Goal: Task Accomplishment & Management: Manage account settings

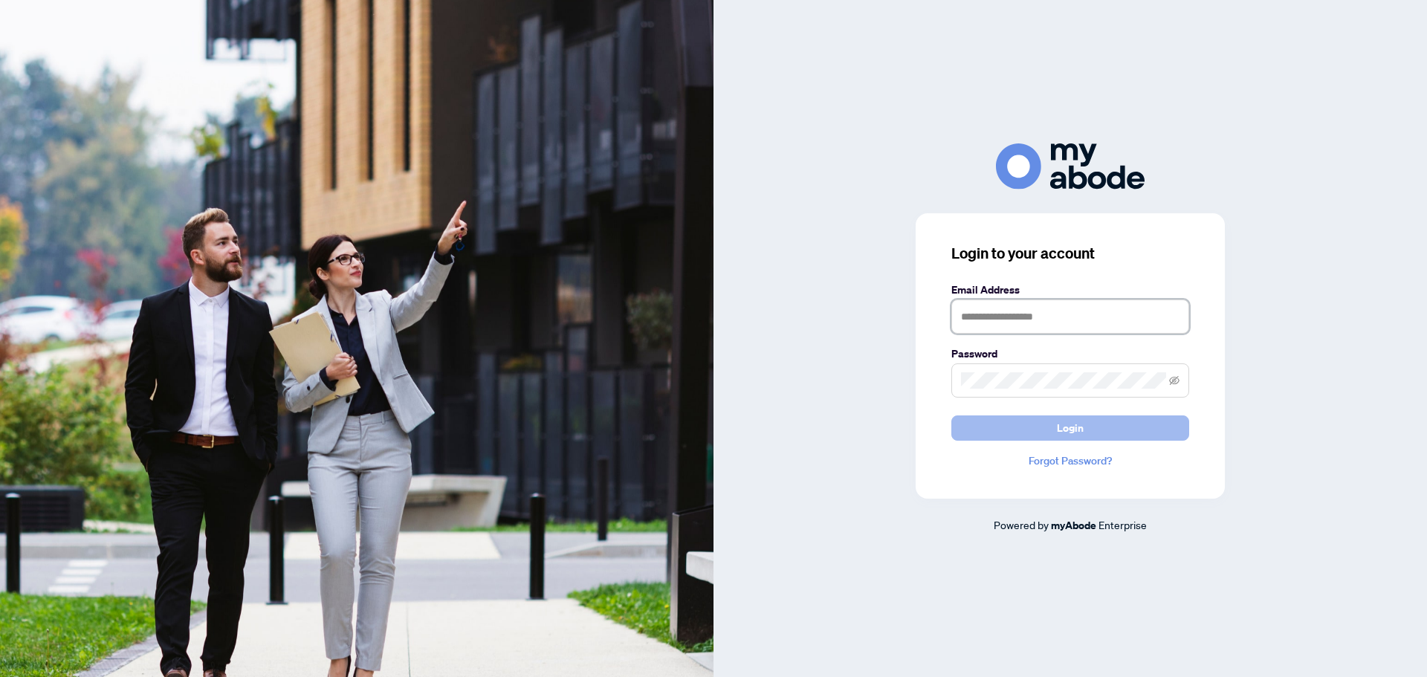
type input "**********"
click at [711, 428] on span "Login" at bounding box center [1070, 428] width 27 height 24
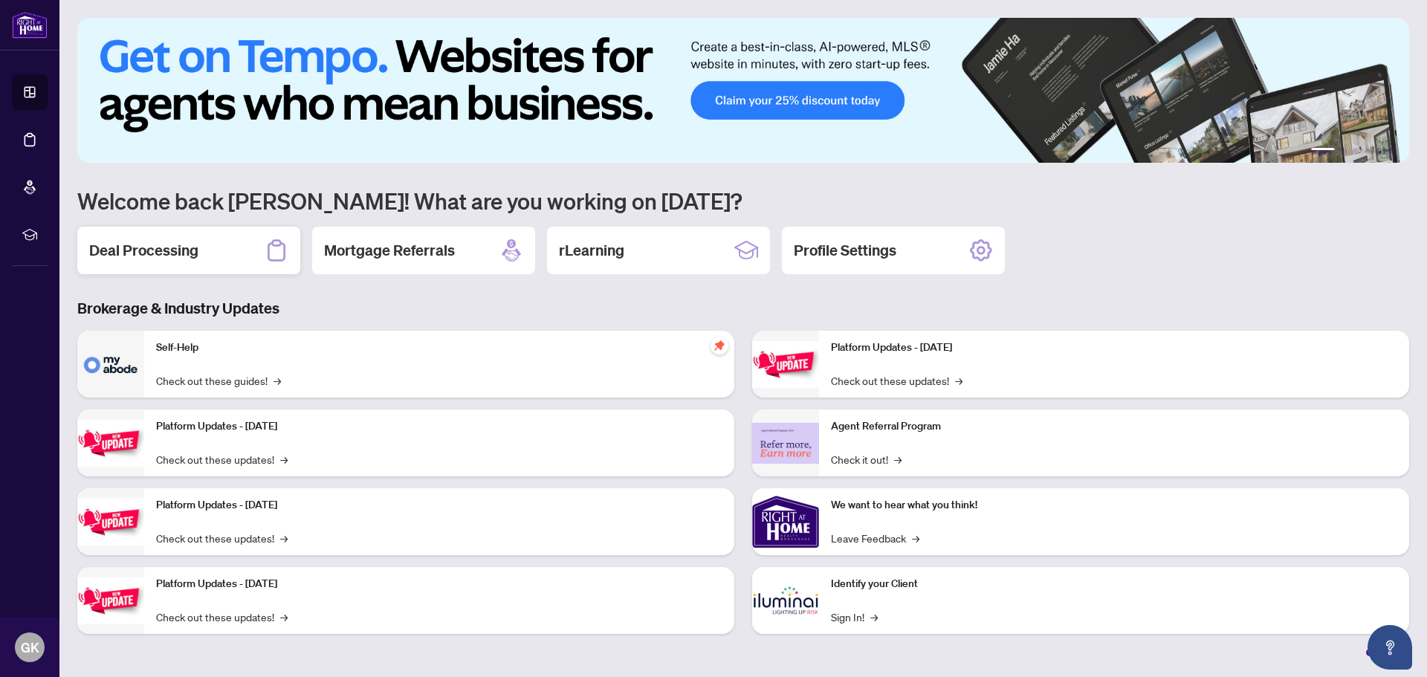
click at [158, 250] on h2 "Deal Processing" at bounding box center [143, 250] width 109 height 21
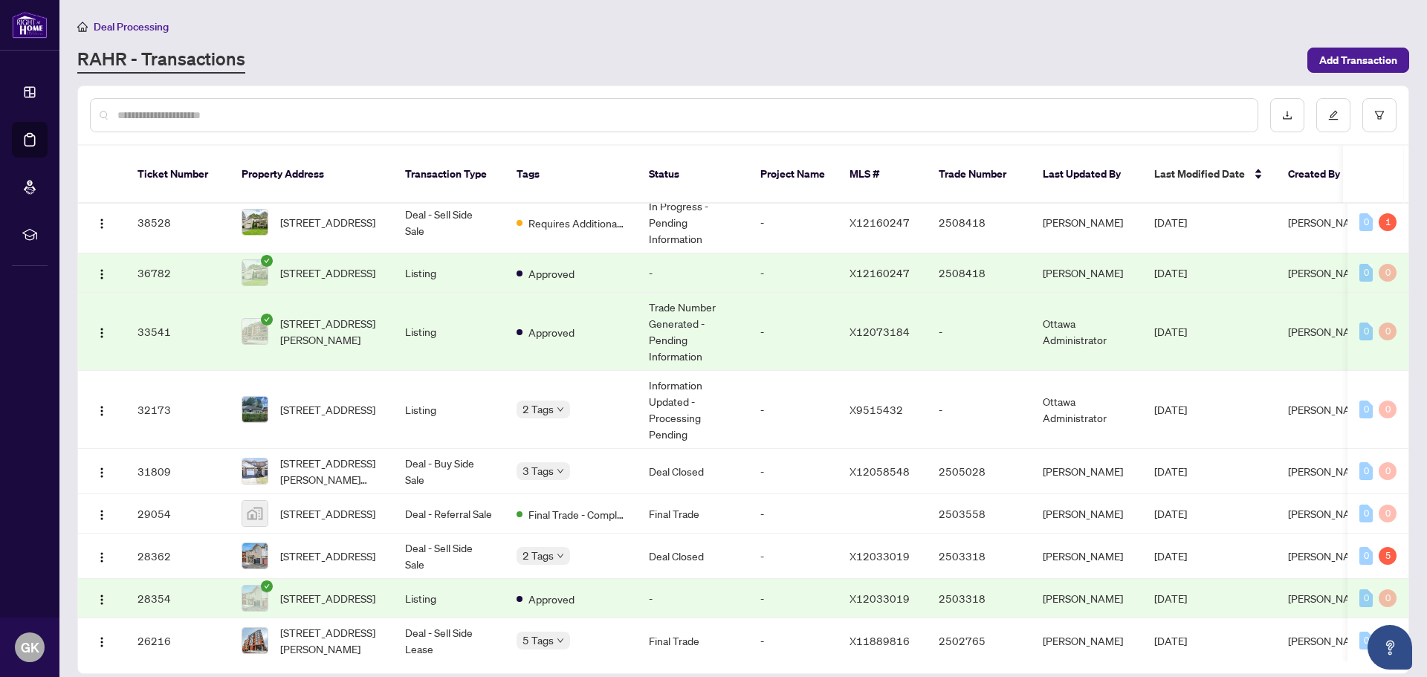
scroll to position [372, 0]
click at [296, 551] on div "[STREET_ADDRESS]" at bounding box center [284, 557] width 93 height 24
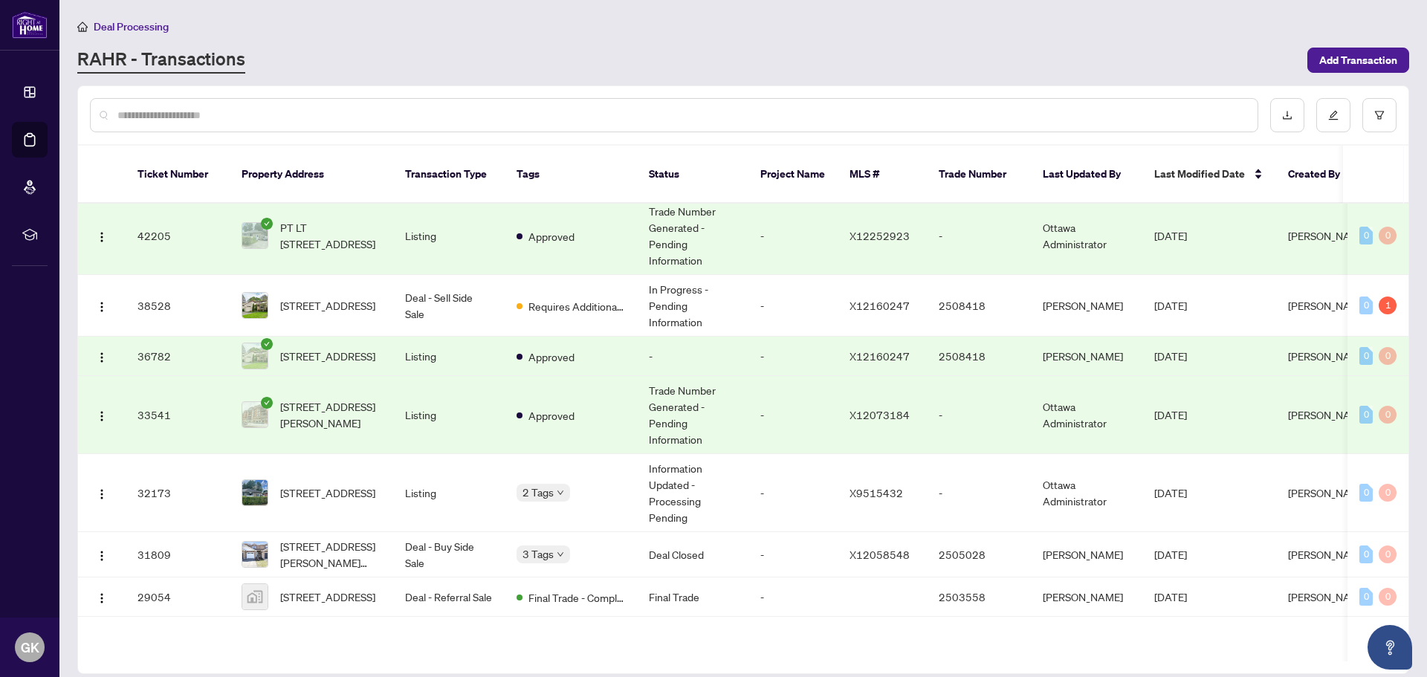
scroll to position [372, 0]
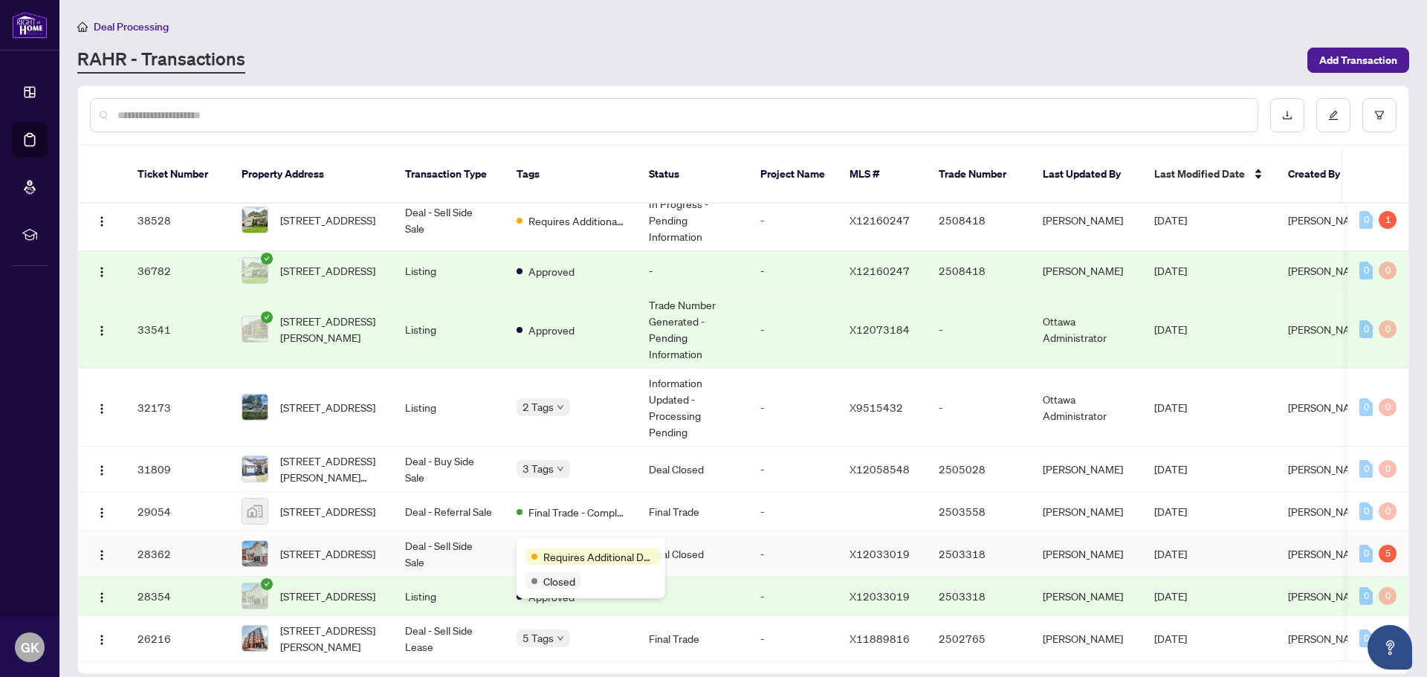
click at [568, 545] on div "Requires Additional Docs Closed" at bounding box center [590, 568] width 149 height 60
click at [315, 545] on span "[STREET_ADDRESS]" at bounding box center [327, 553] width 95 height 16
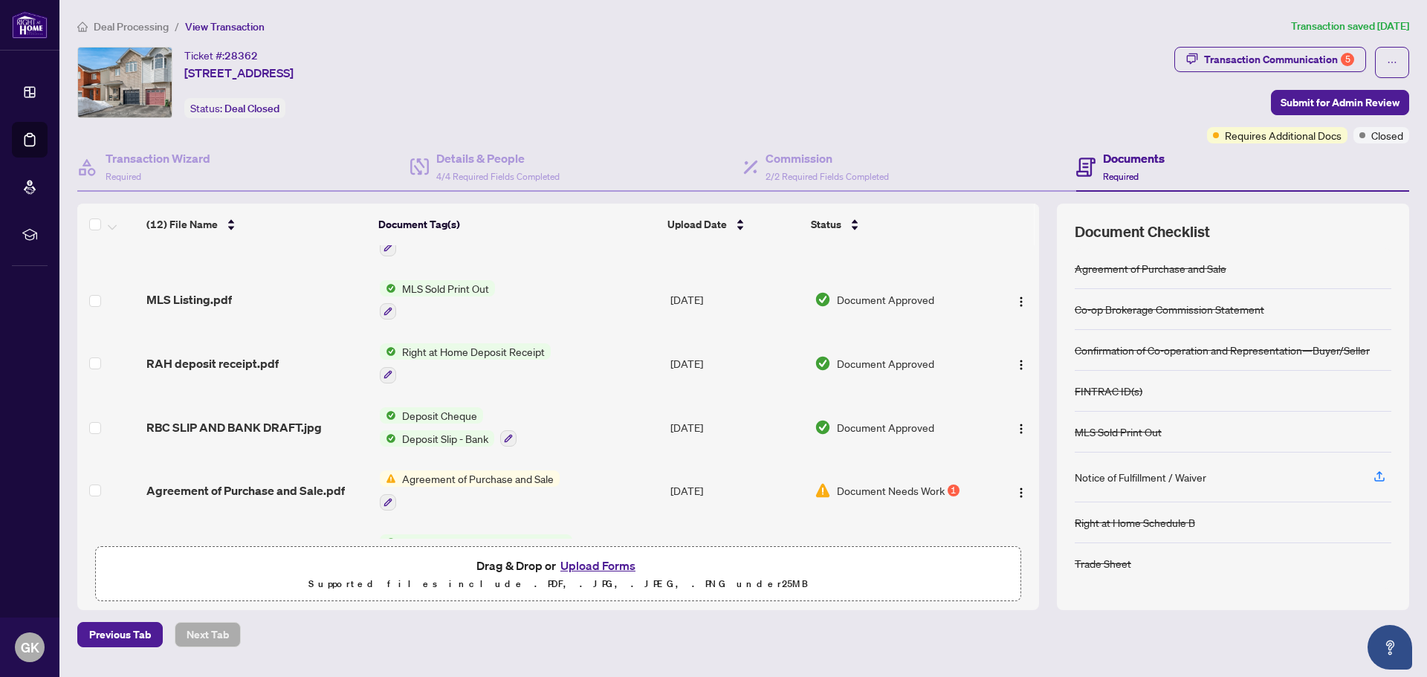
scroll to position [456, 0]
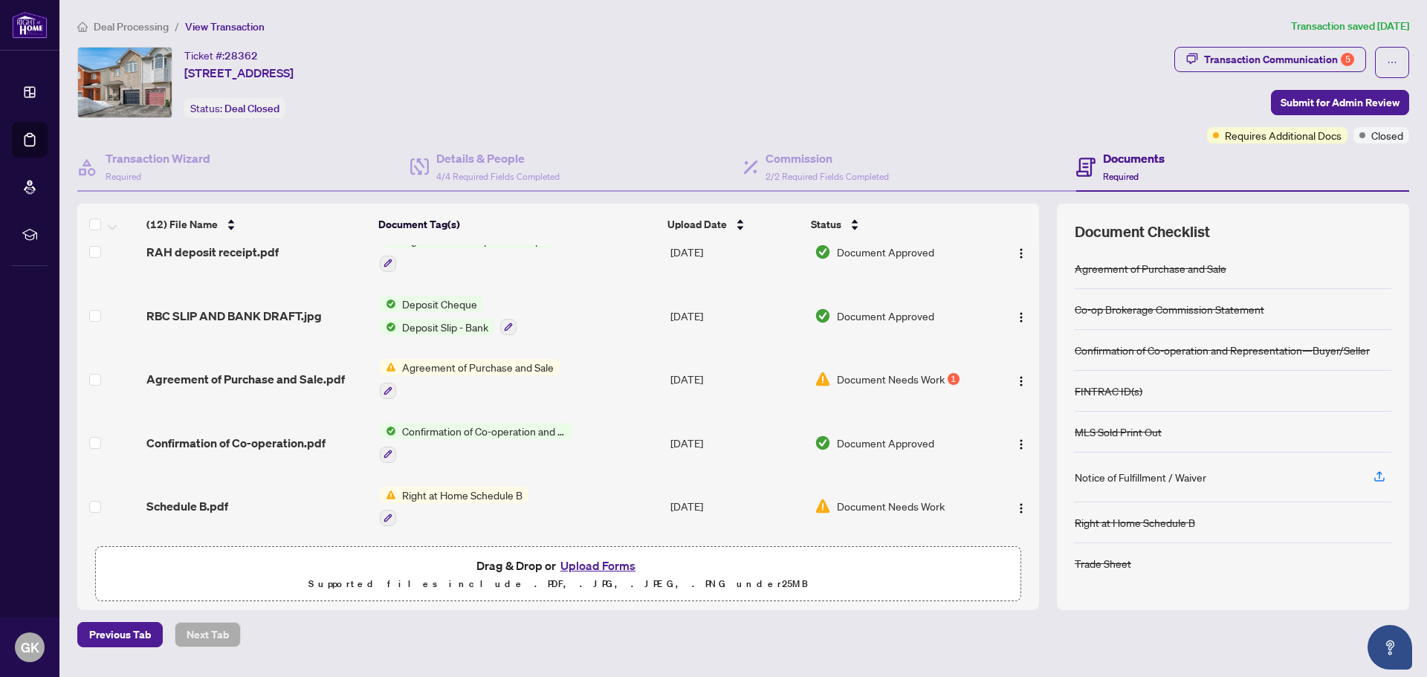
click at [909, 378] on span "Document Needs Work" at bounding box center [891, 379] width 108 height 16
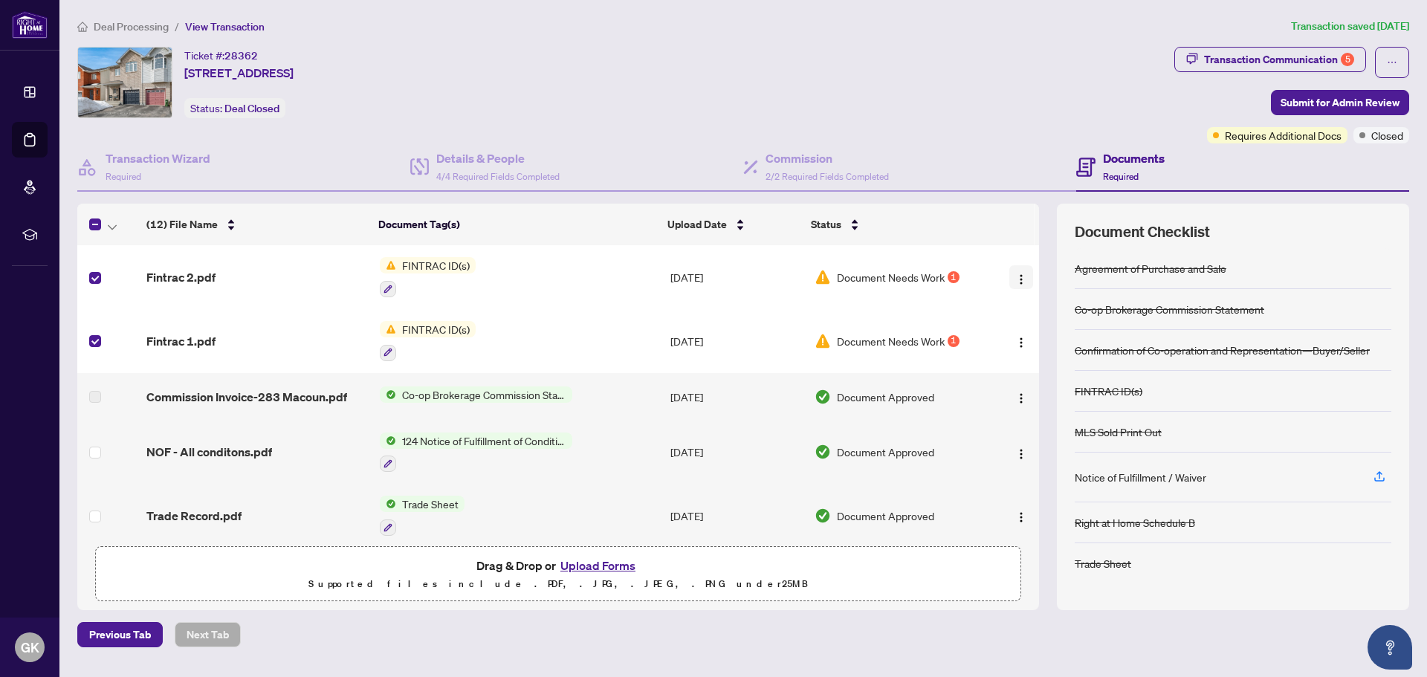
click at [1018, 279] on img "button" at bounding box center [1021, 279] width 12 height 12
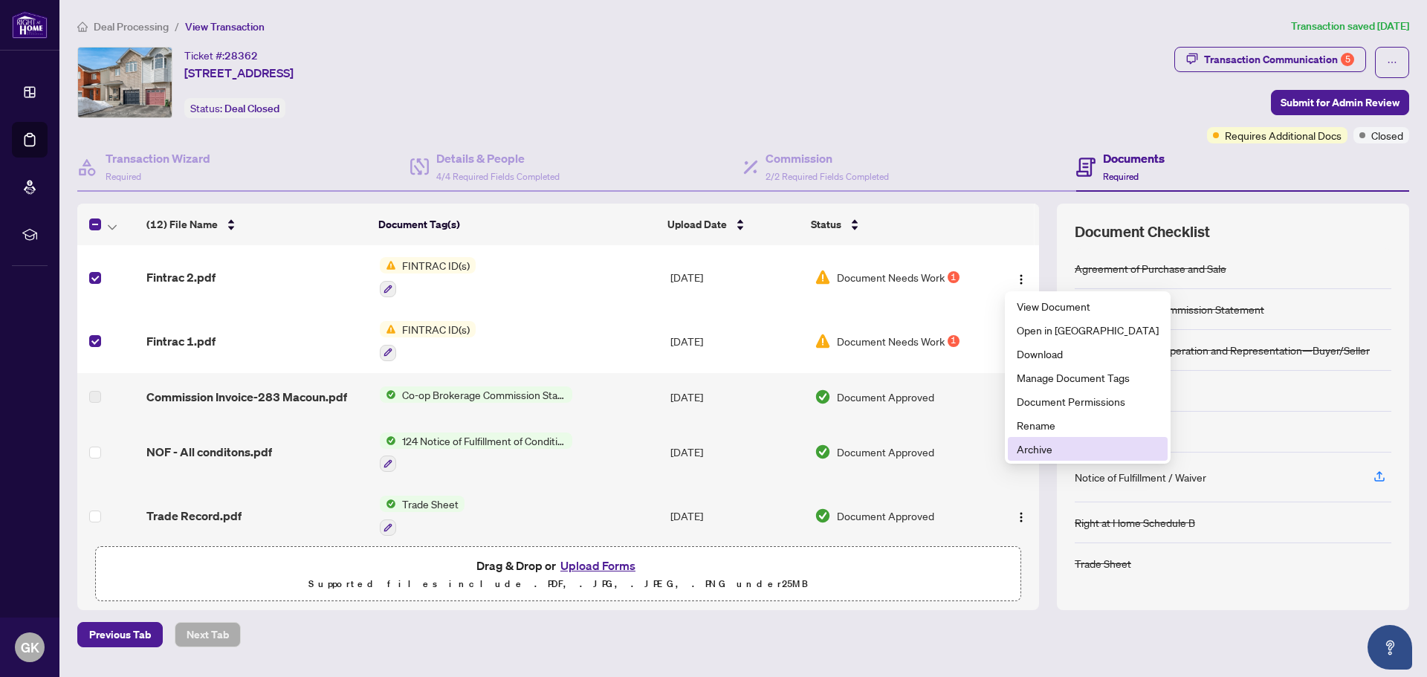
click at [1030, 453] on span "Archive" at bounding box center [1088, 449] width 142 height 16
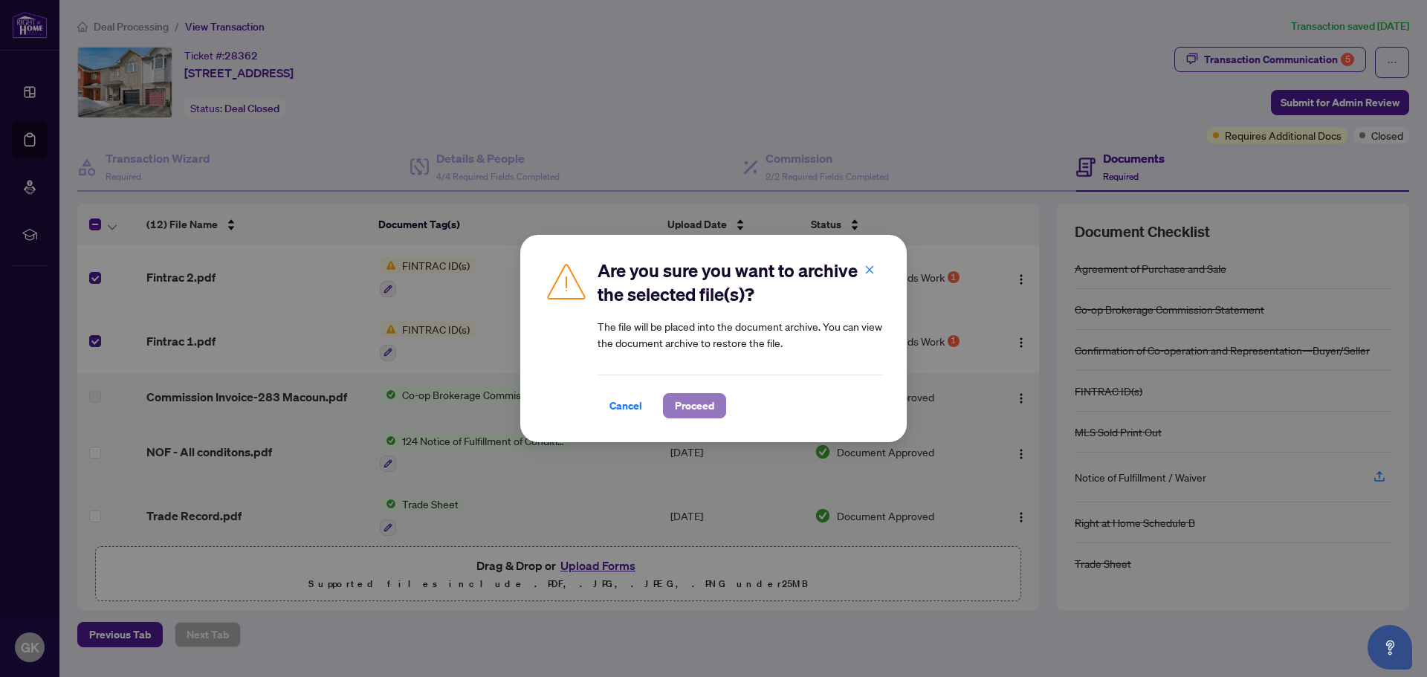
click at [725, 407] on button "Proceed" at bounding box center [694, 405] width 63 height 25
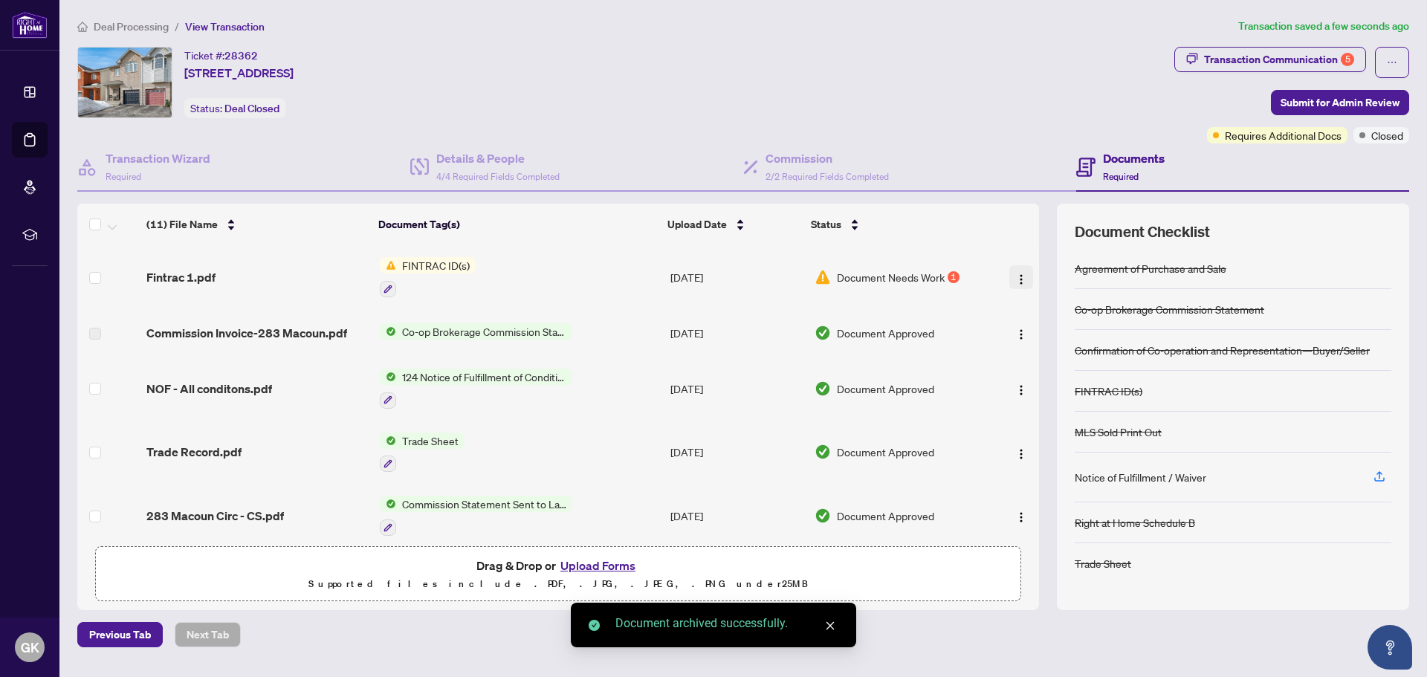
click at [1016, 276] on img "button" at bounding box center [1021, 279] width 12 height 12
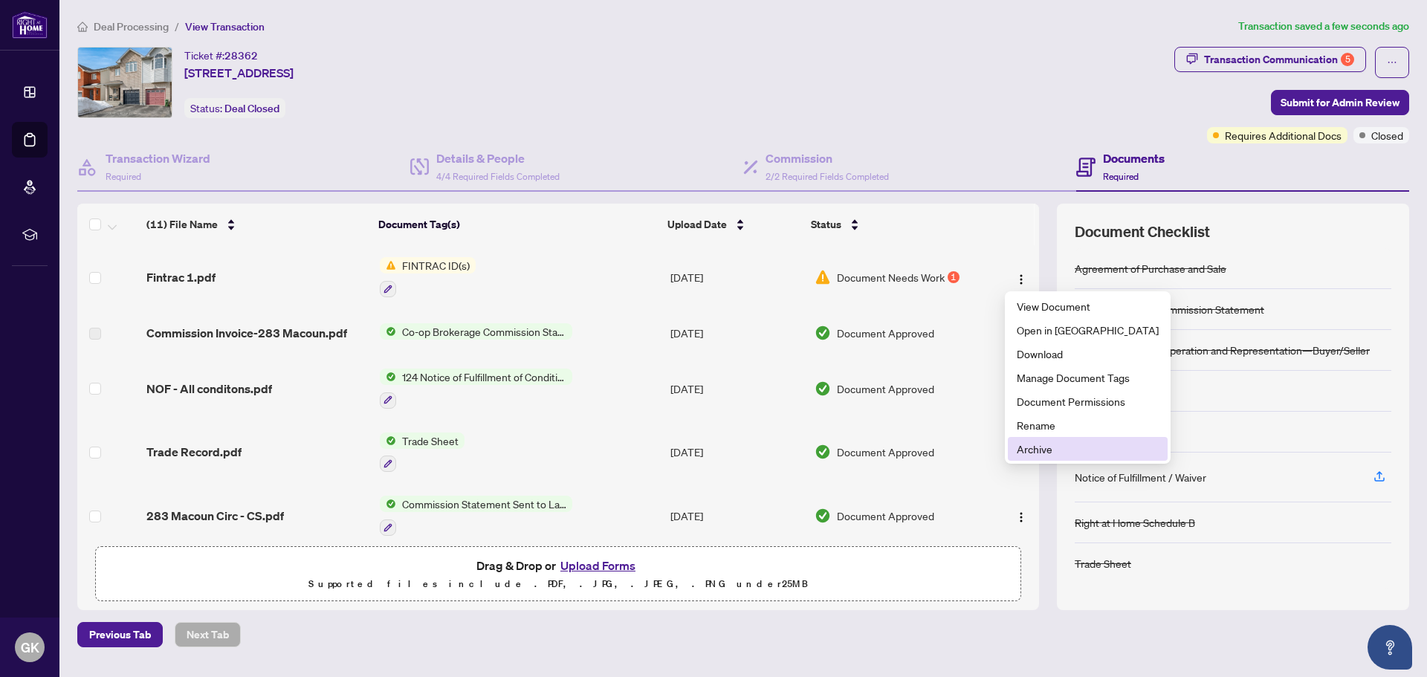
click at [1034, 451] on span "Archive" at bounding box center [1088, 449] width 142 height 16
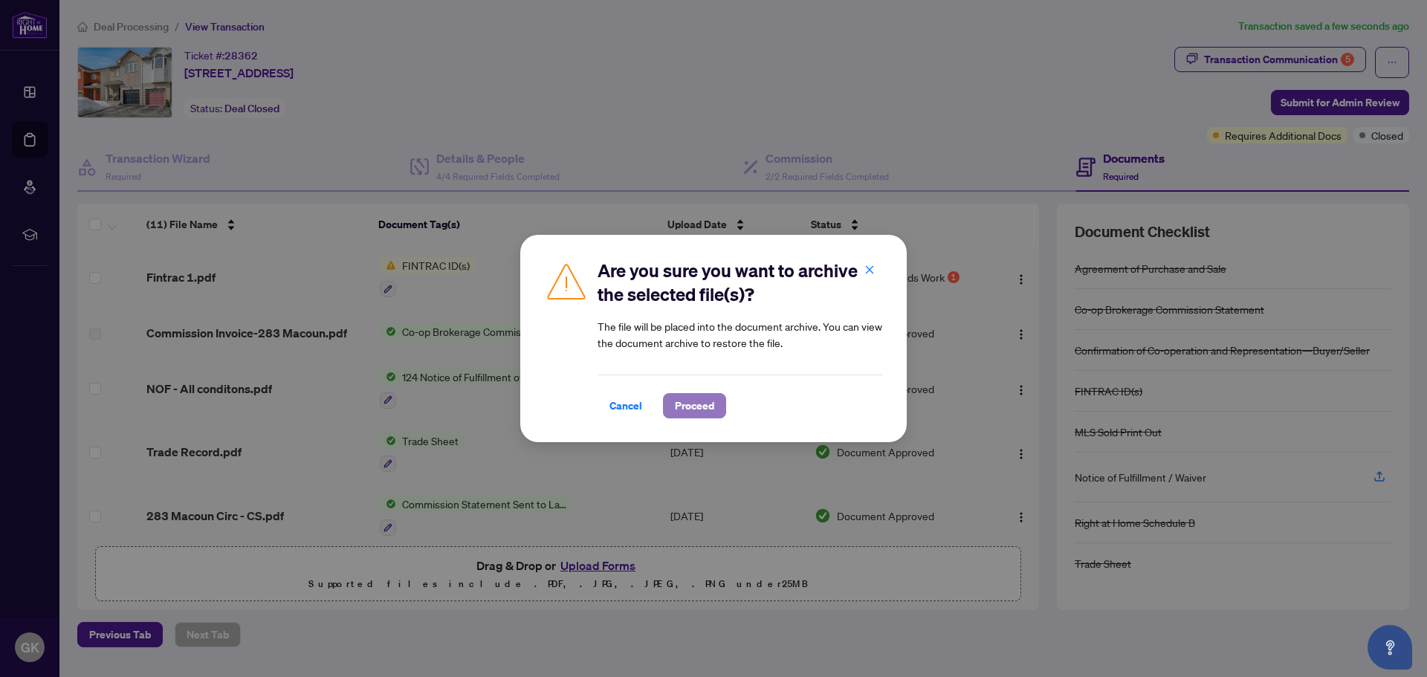
click at [691, 399] on span "Proceed" at bounding box center [694, 406] width 39 height 24
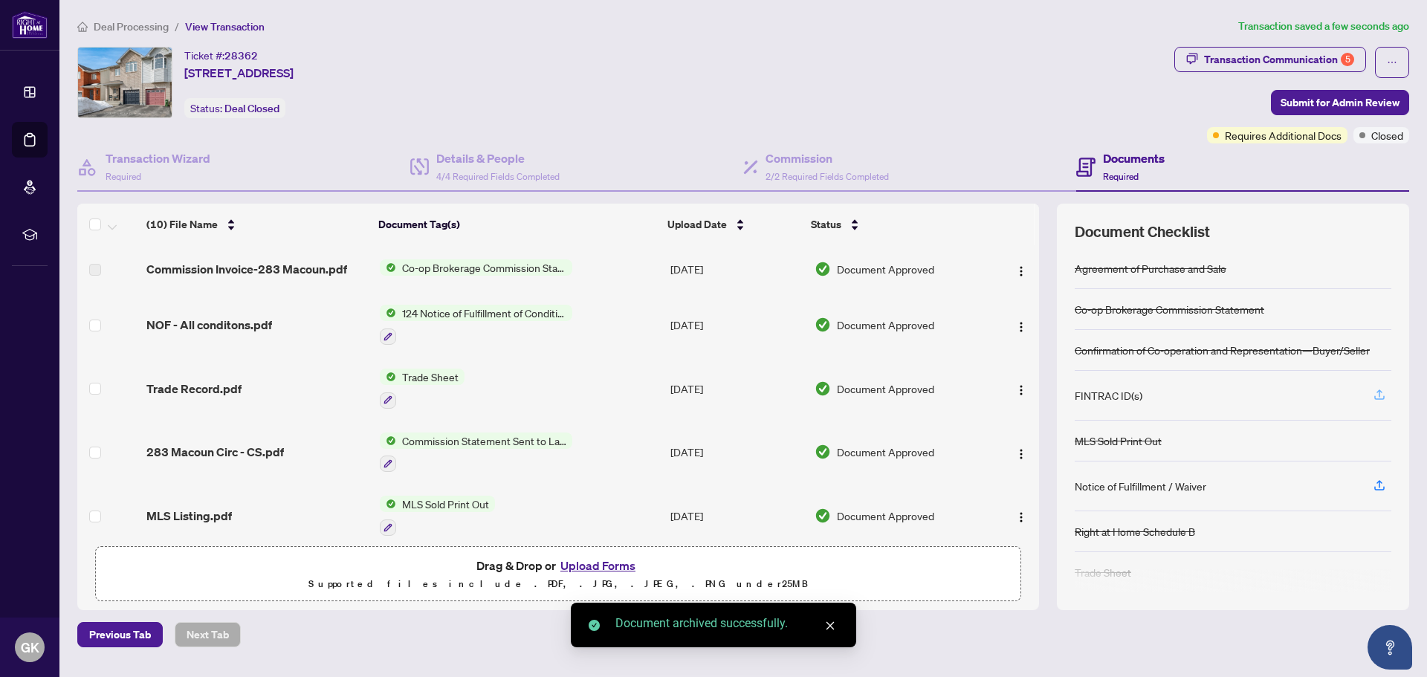
click at [1380, 397] on icon "button" at bounding box center [1378, 394] width 13 height 13
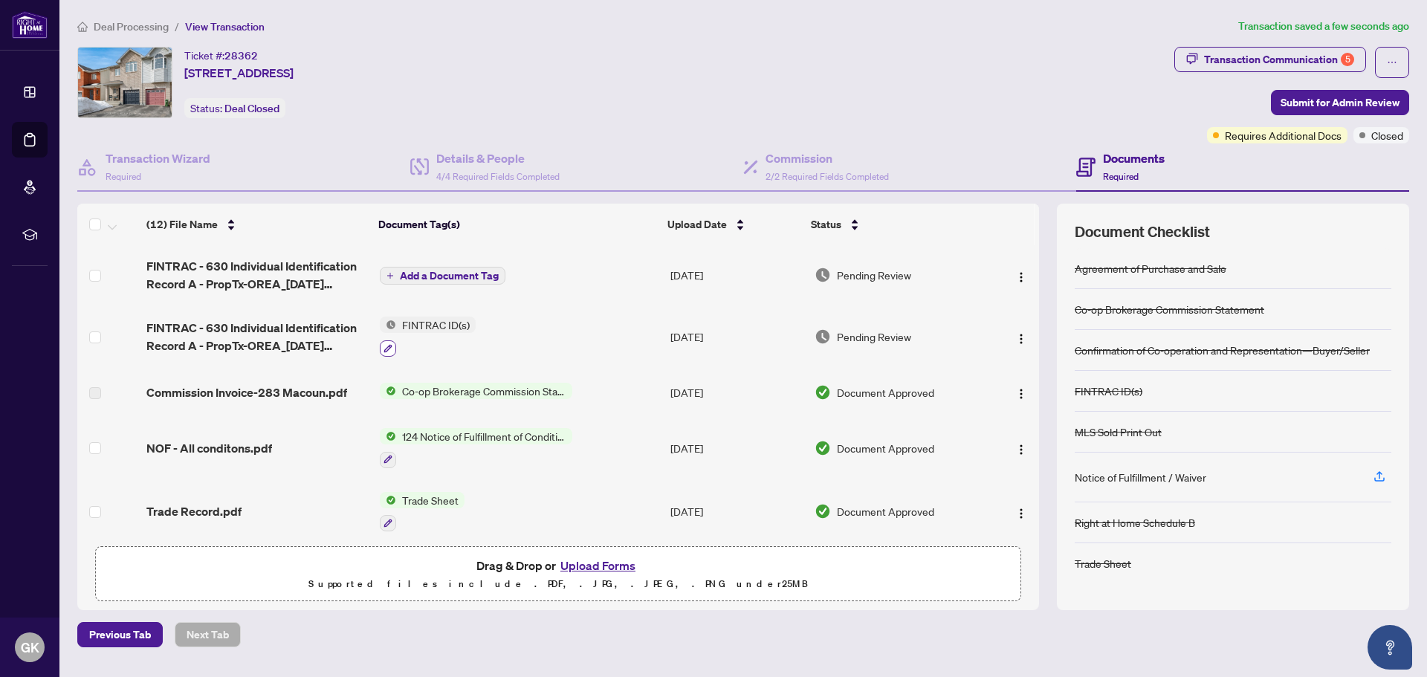
click at [389, 344] on icon "button" at bounding box center [387, 348] width 8 height 8
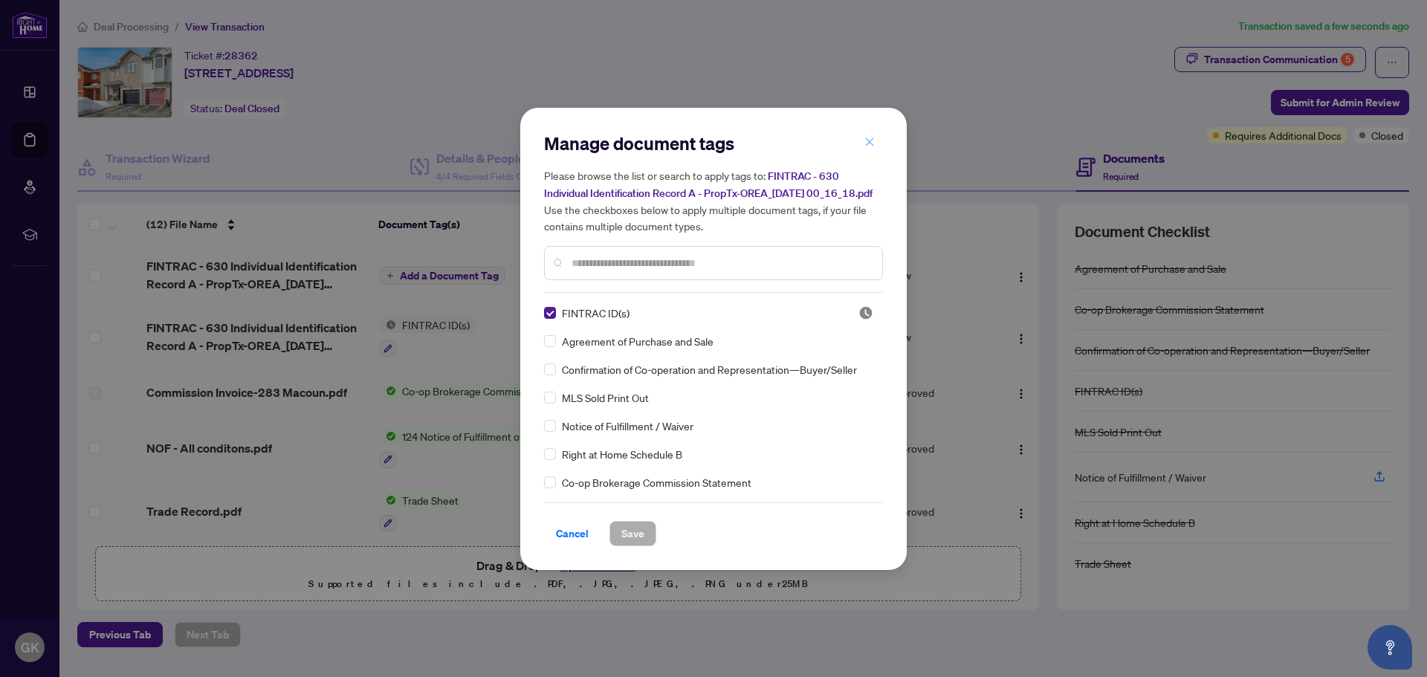
click at [871, 137] on icon "close" at bounding box center [869, 142] width 10 height 10
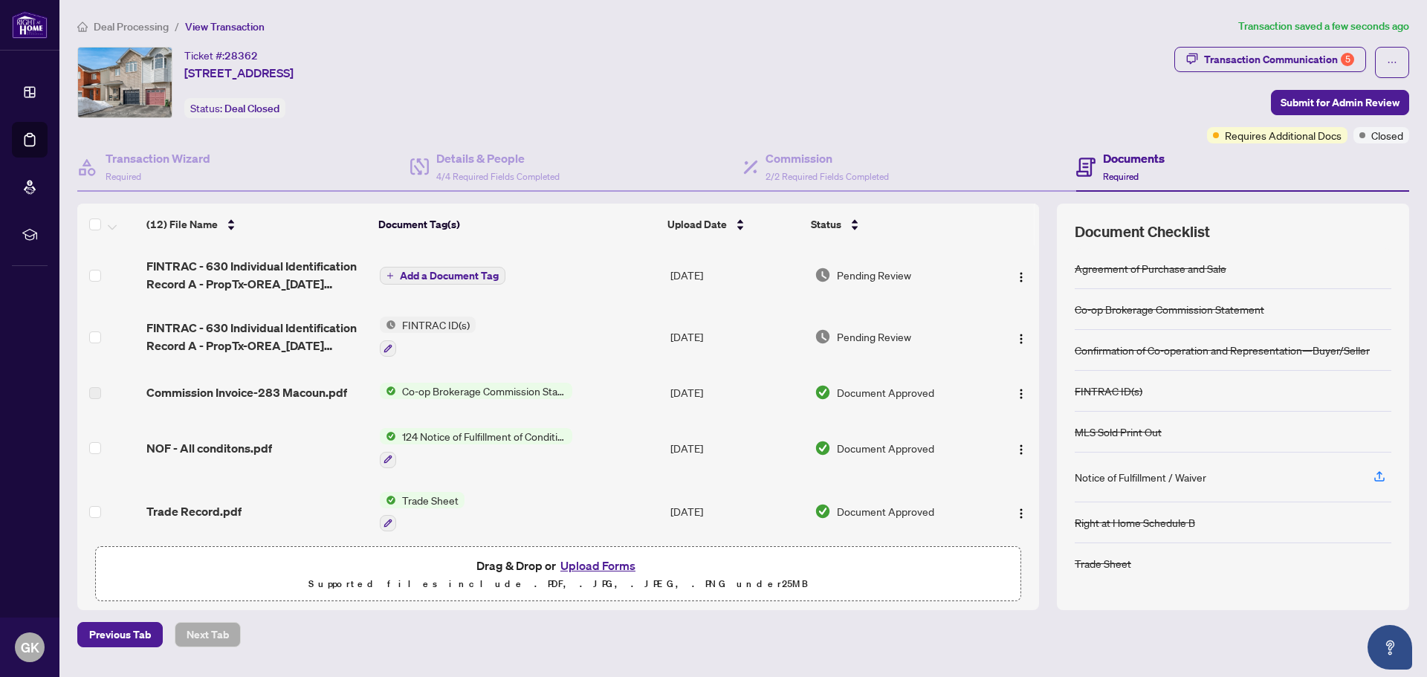
click at [459, 271] on span "Add a Document Tag" at bounding box center [449, 275] width 99 height 10
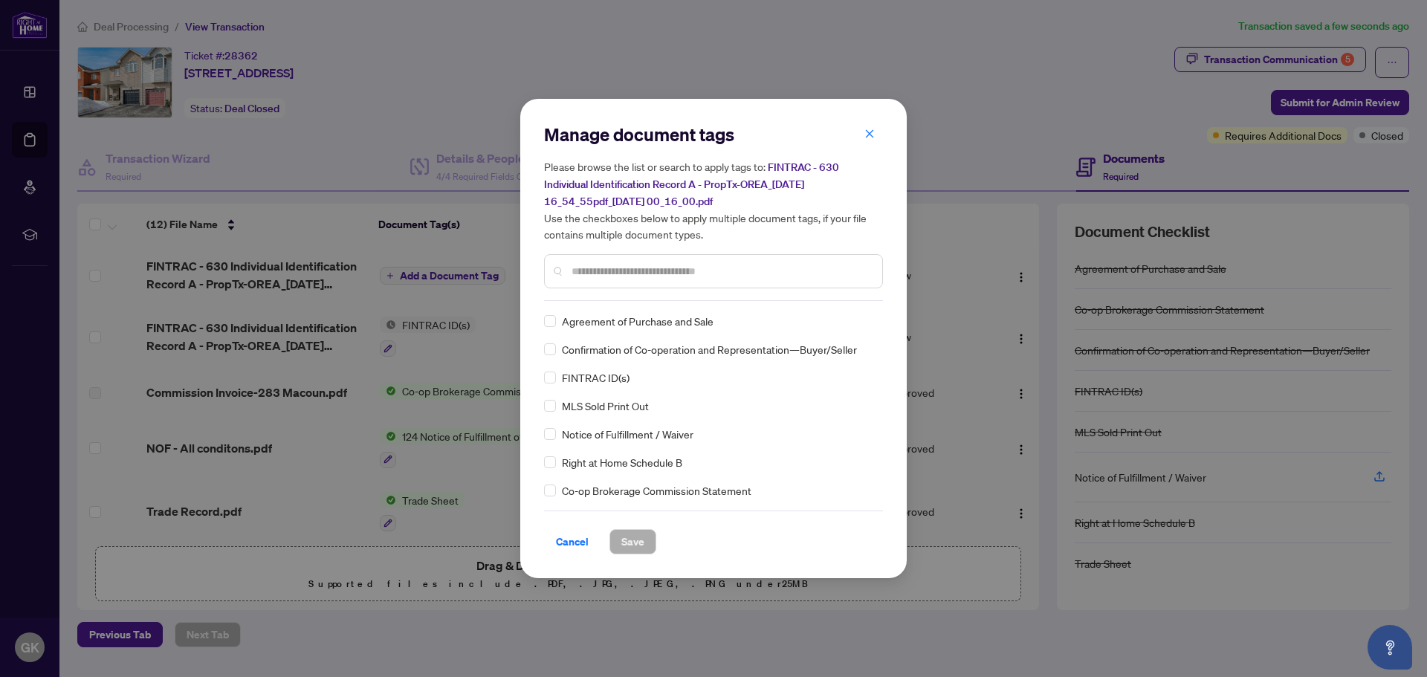
click at [554, 383] on label at bounding box center [550, 377] width 12 height 16
click at [632, 545] on span "Save" at bounding box center [632, 542] width 23 height 24
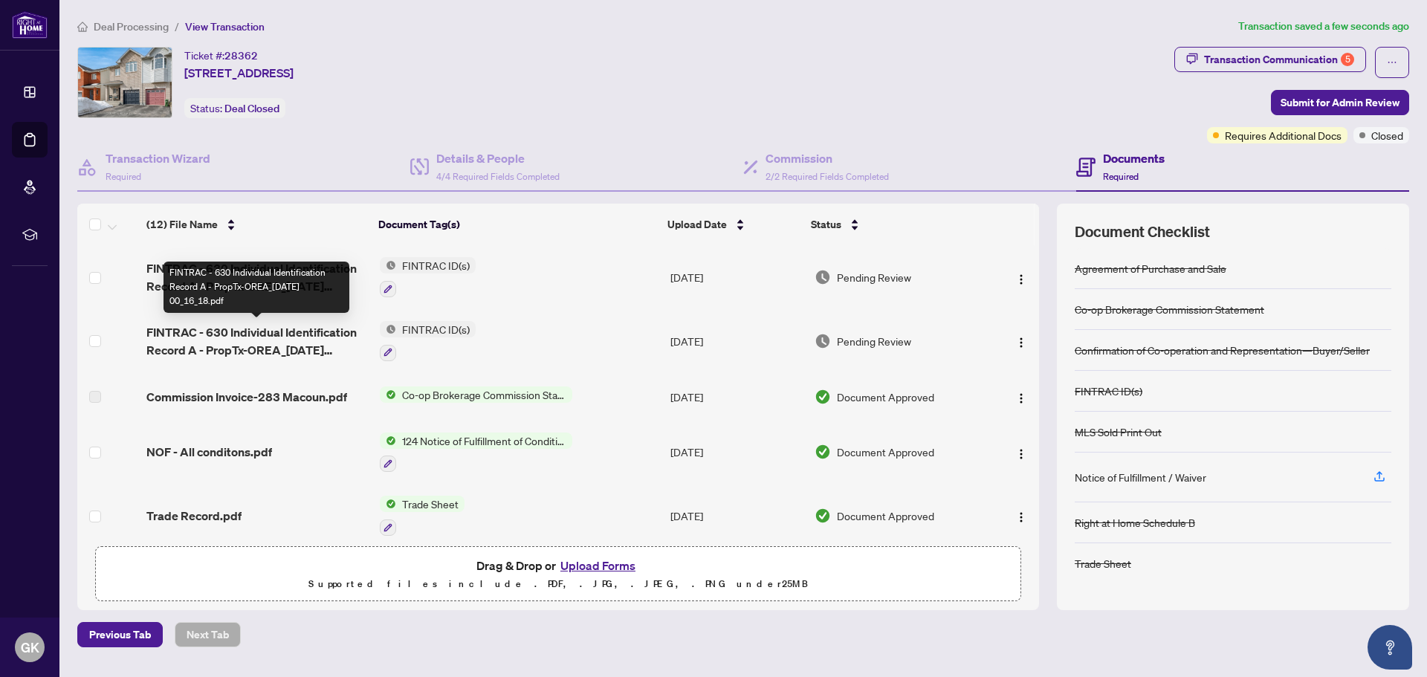
click at [180, 335] on span "FINTRAC - 630 Individual Identification Record A - PropTx-OREA_[DATE] 00_16_18.…" at bounding box center [256, 341] width 221 height 36
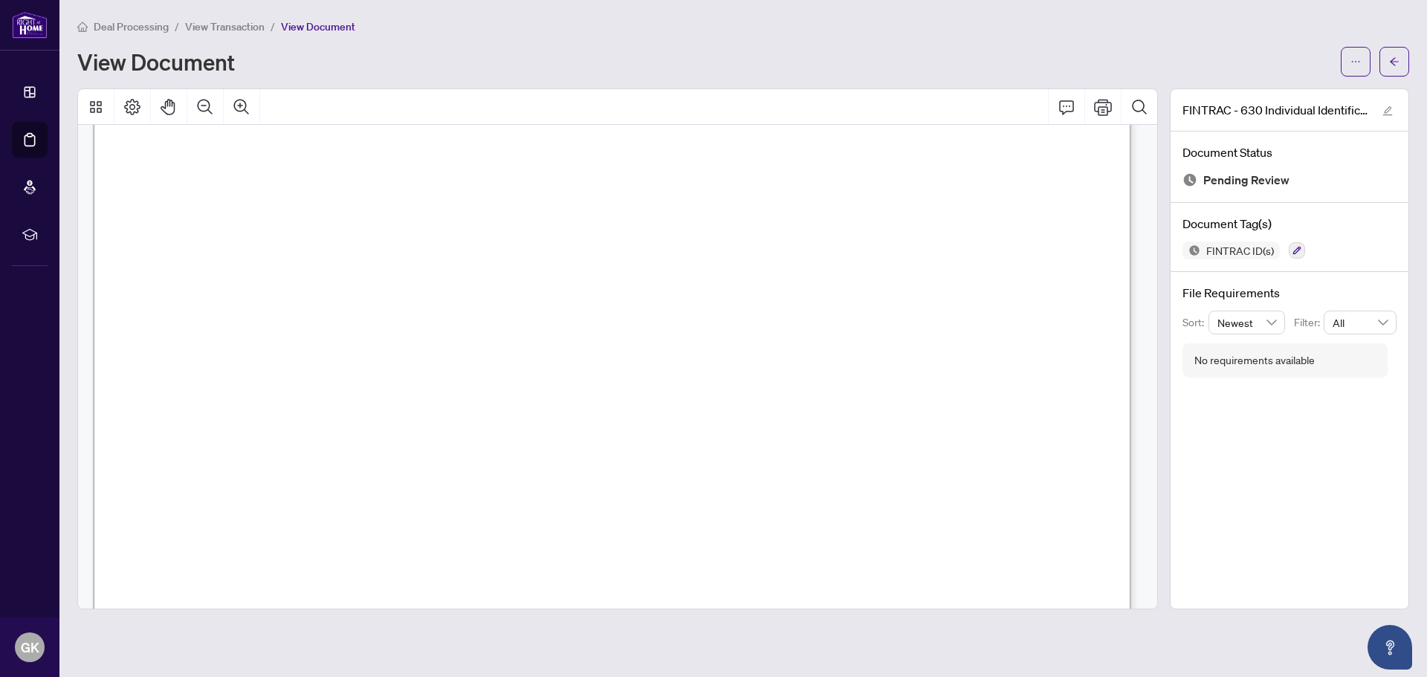
scroll to position [149, 0]
click at [1402, 68] on button "button" at bounding box center [1394, 62] width 30 height 30
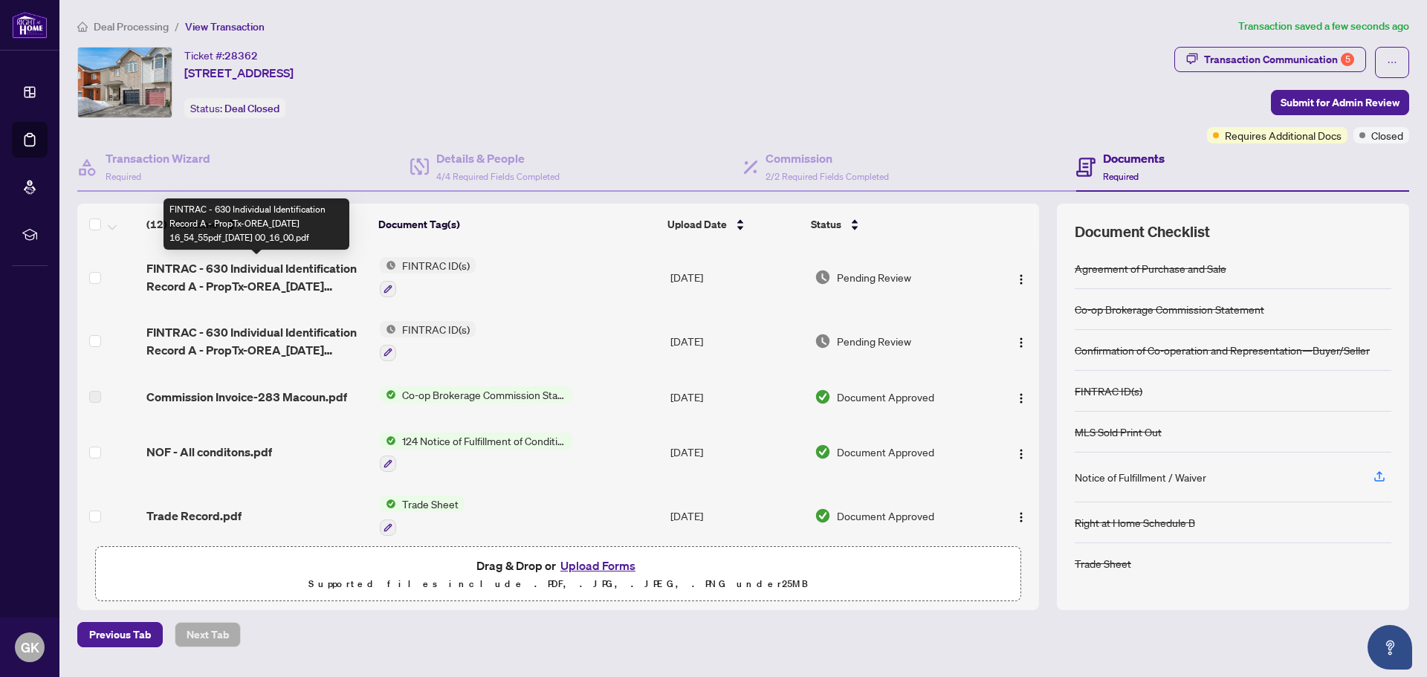
click at [222, 270] on span "FINTRAC - 630 Individual Identification Record A - PropTx-OREA_[DATE] 16_54_55p…" at bounding box center [256, 277] width 221 height 36
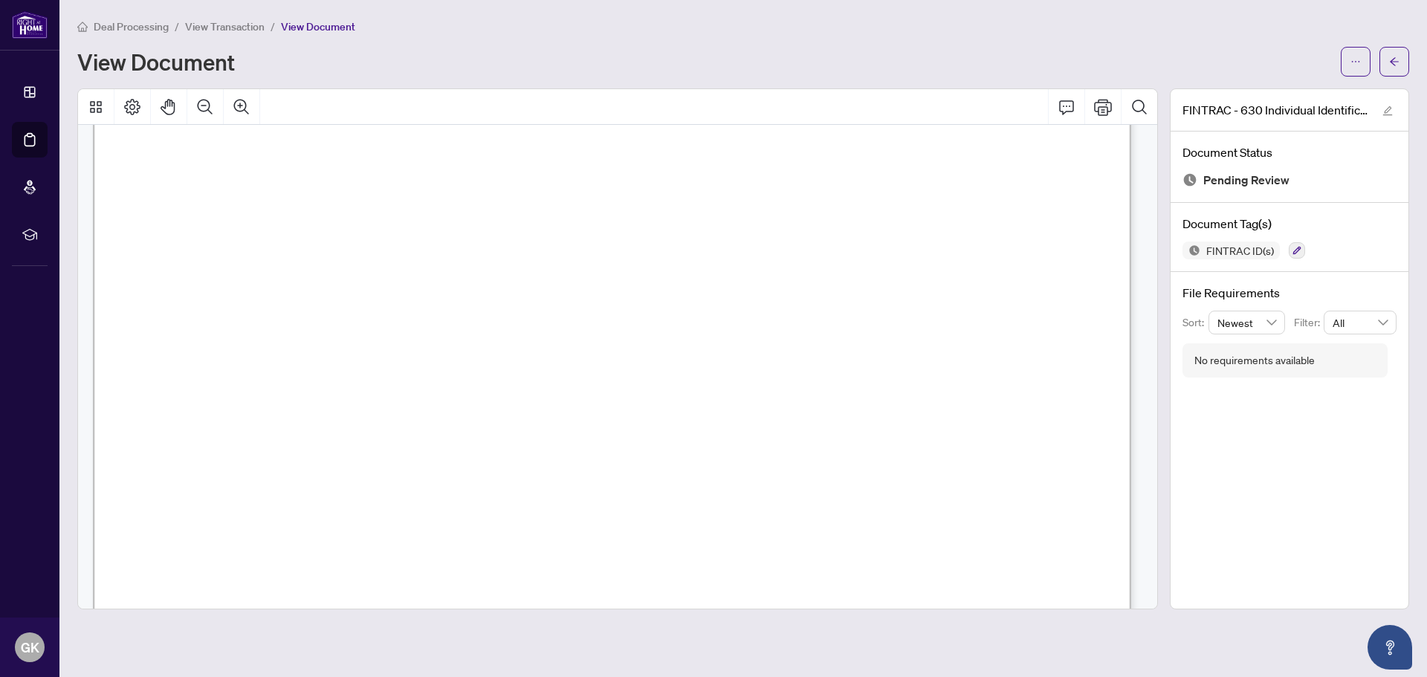
scroll to position [149, 0]
click at [1401, 57] on button "button" at bounding box center [1394, 62] width 30 height 30
